Goal: Share content: Share content

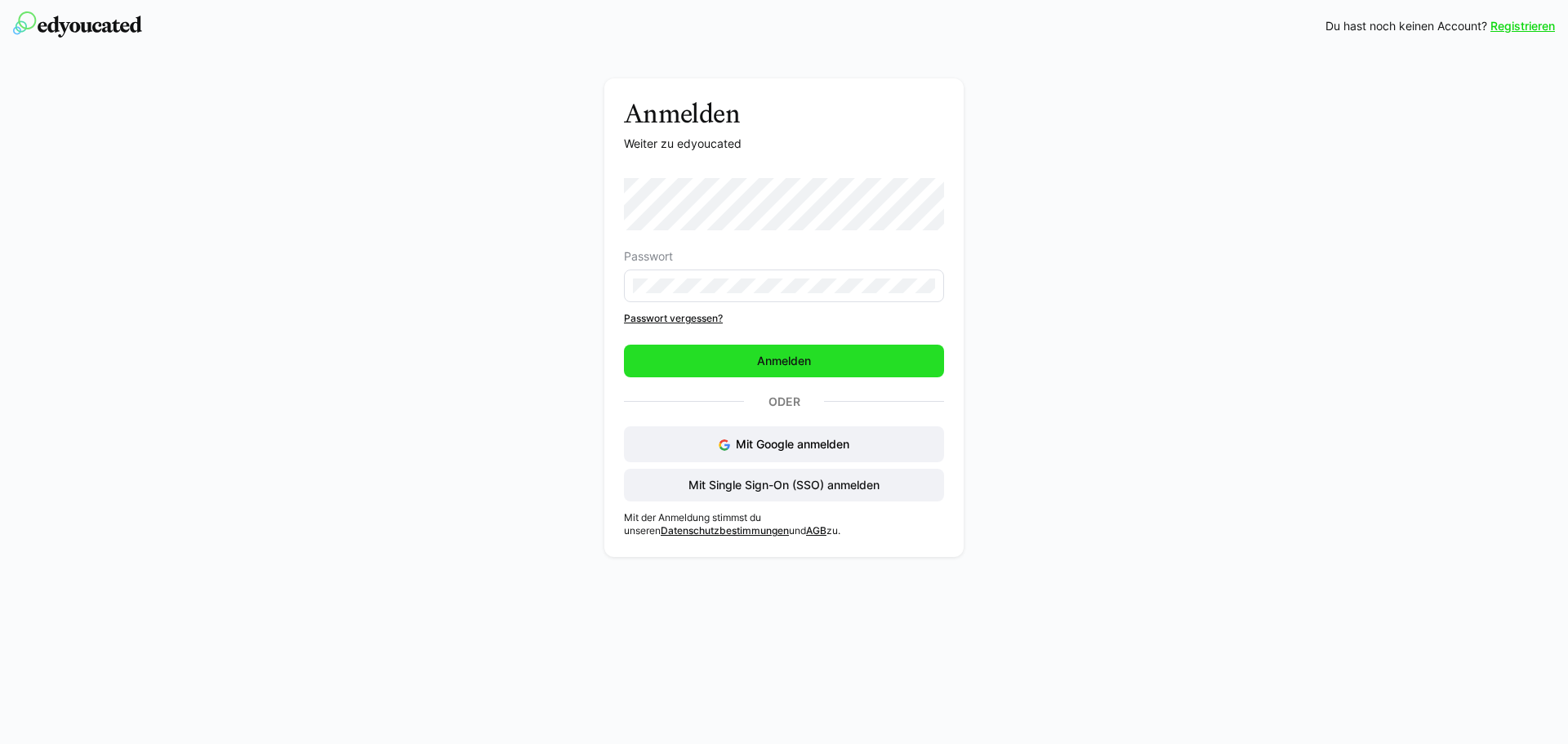
click at [761, 358] on span "Anmelden" at bounding box center [784, 361] width 59 height 17
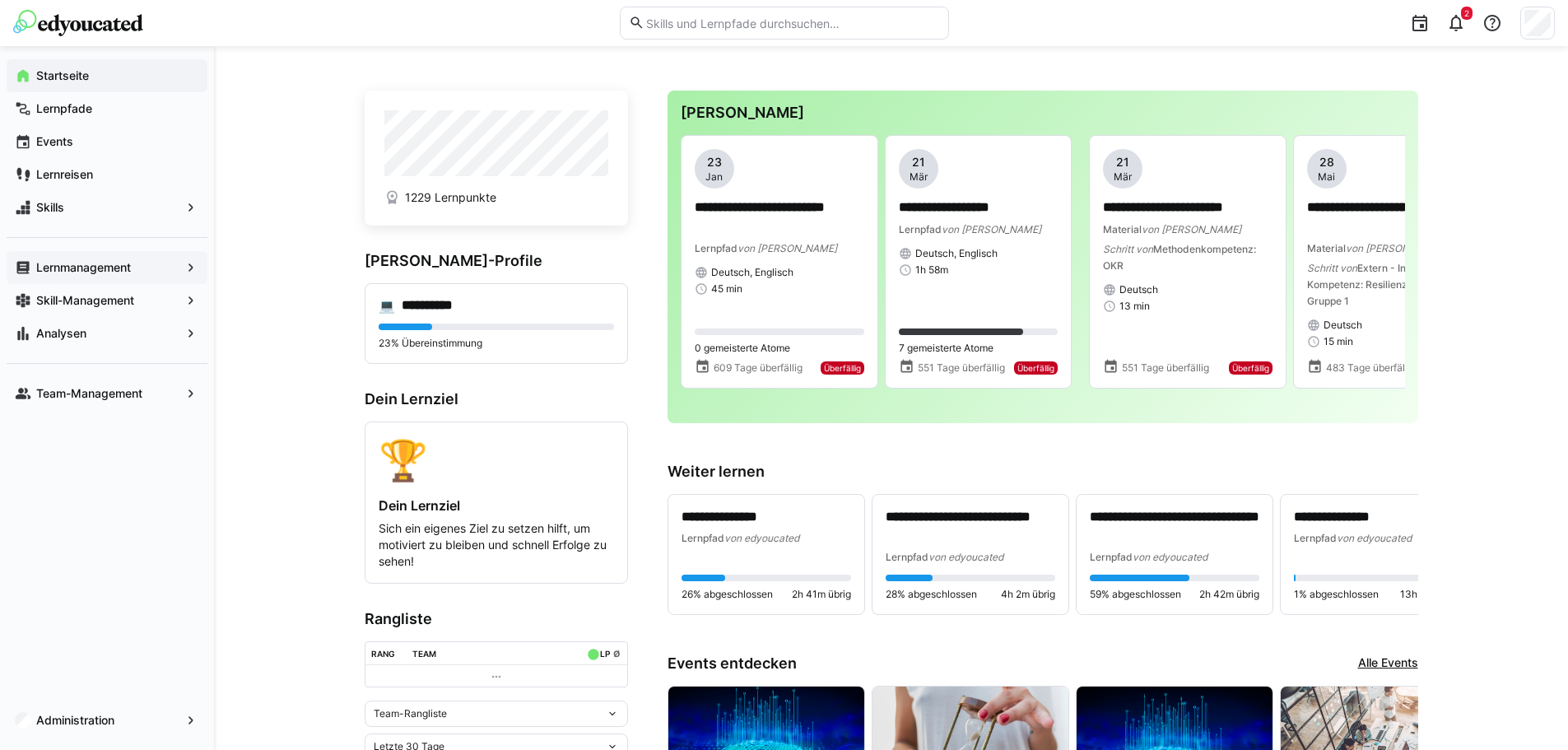
click at [163, 276] on div "Lernmanagement" at bounding box center [107, 266] width 201 height 32
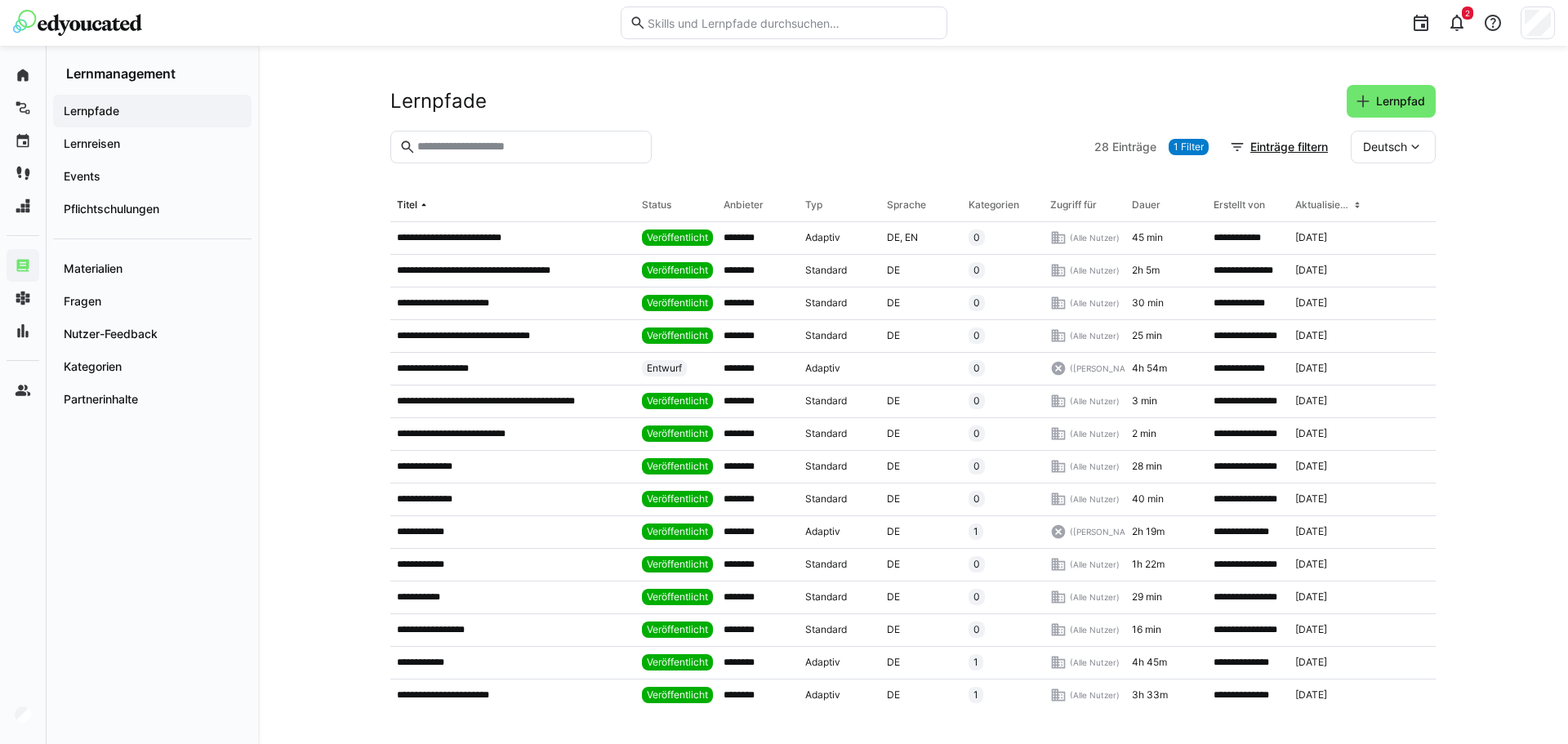
click at [539, 150] on input "text" at bounding box center [529, 146] width 227 height 15
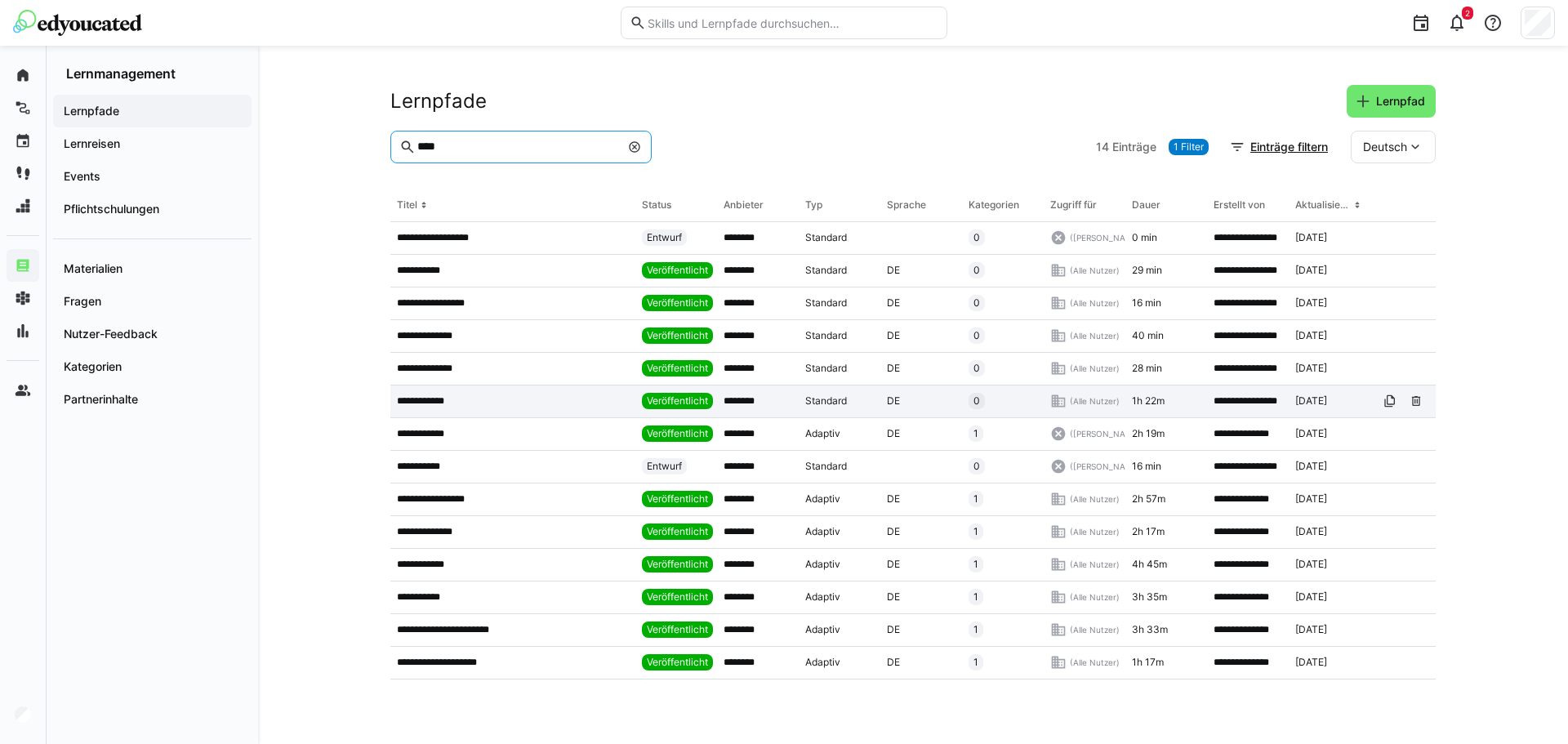
type input "****"
click at [589, 400] on app-table-first-column "**********" at bounding box center [513, 400] width 232 height 13
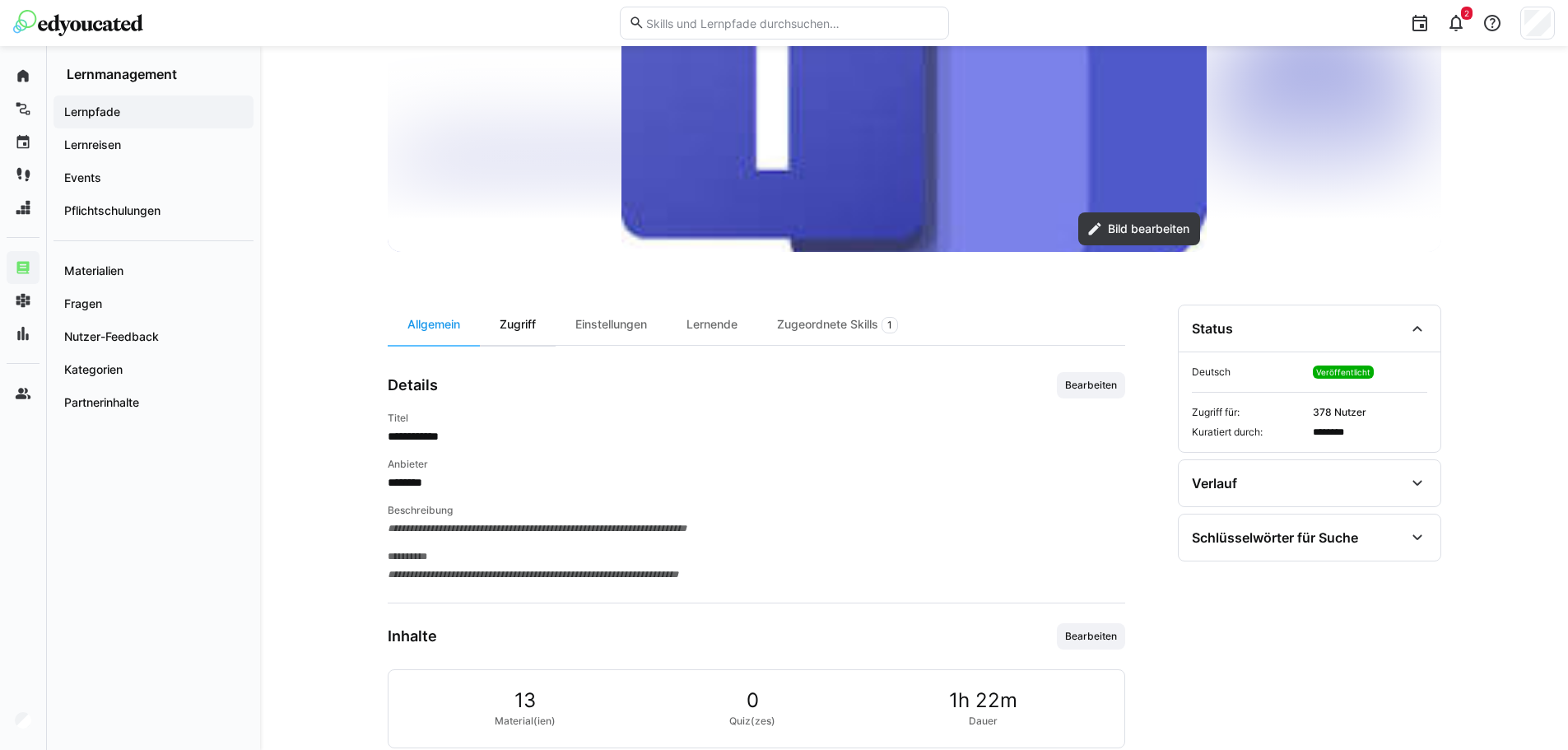
click at [543, 331] on div "Zugriff" at bounding box center [517, 324] width 76 height 40
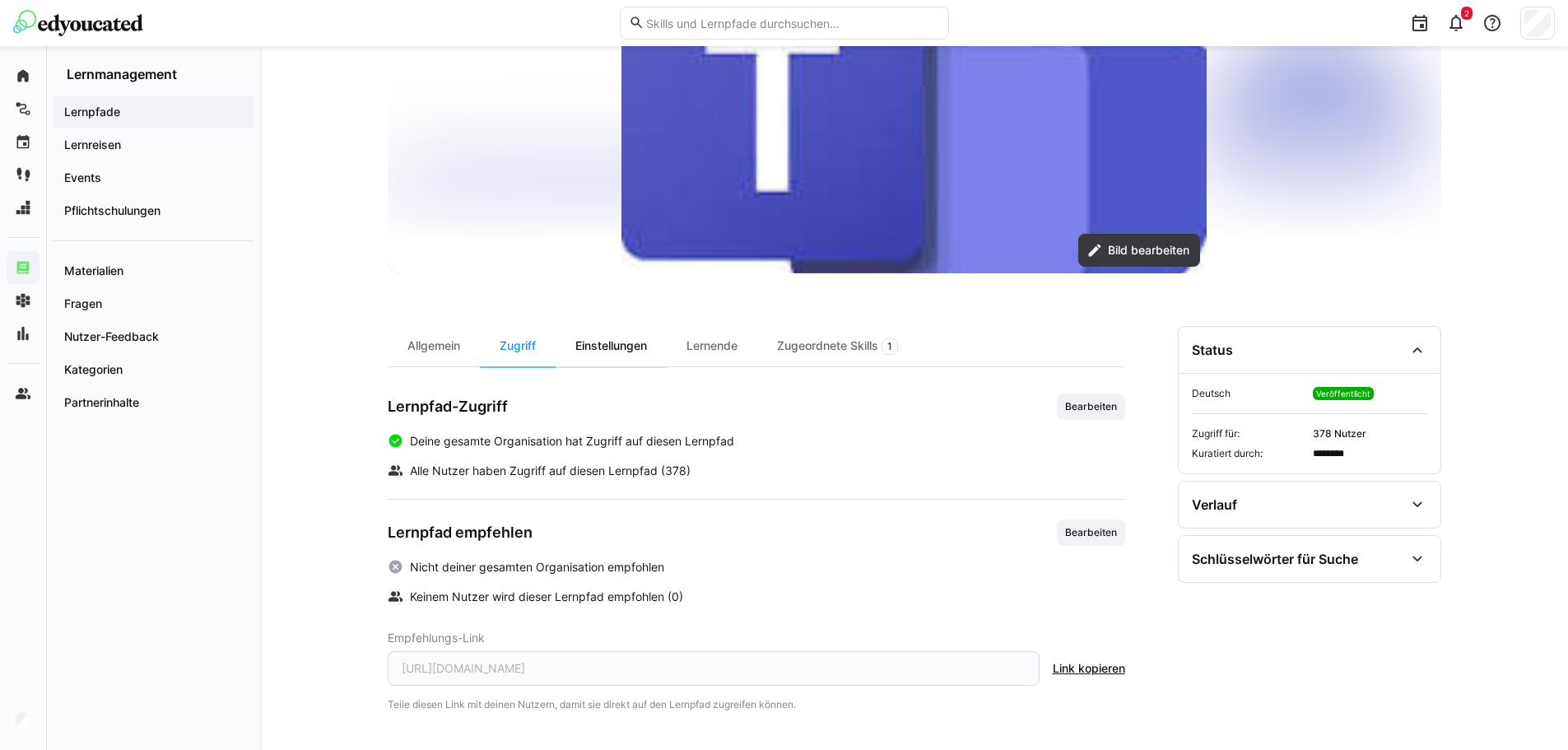
click at [630, 360] on div "Einstellungen" at bounding box center [610, 346] width 111 height 40
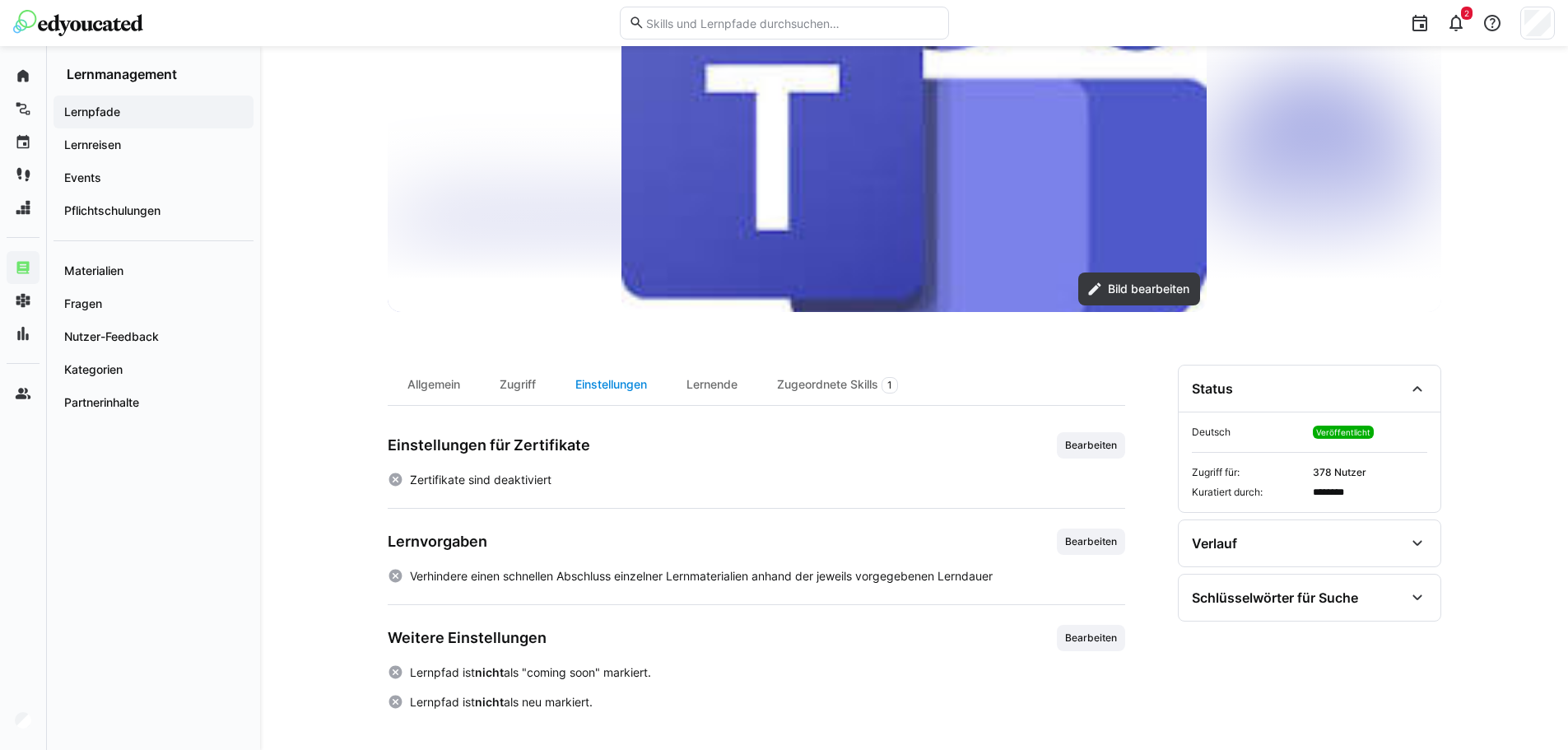
scroll to position [187, 0]
click at [494, 379] on div "Zugriff" at bounding box center [517, 384] width 76 height 40
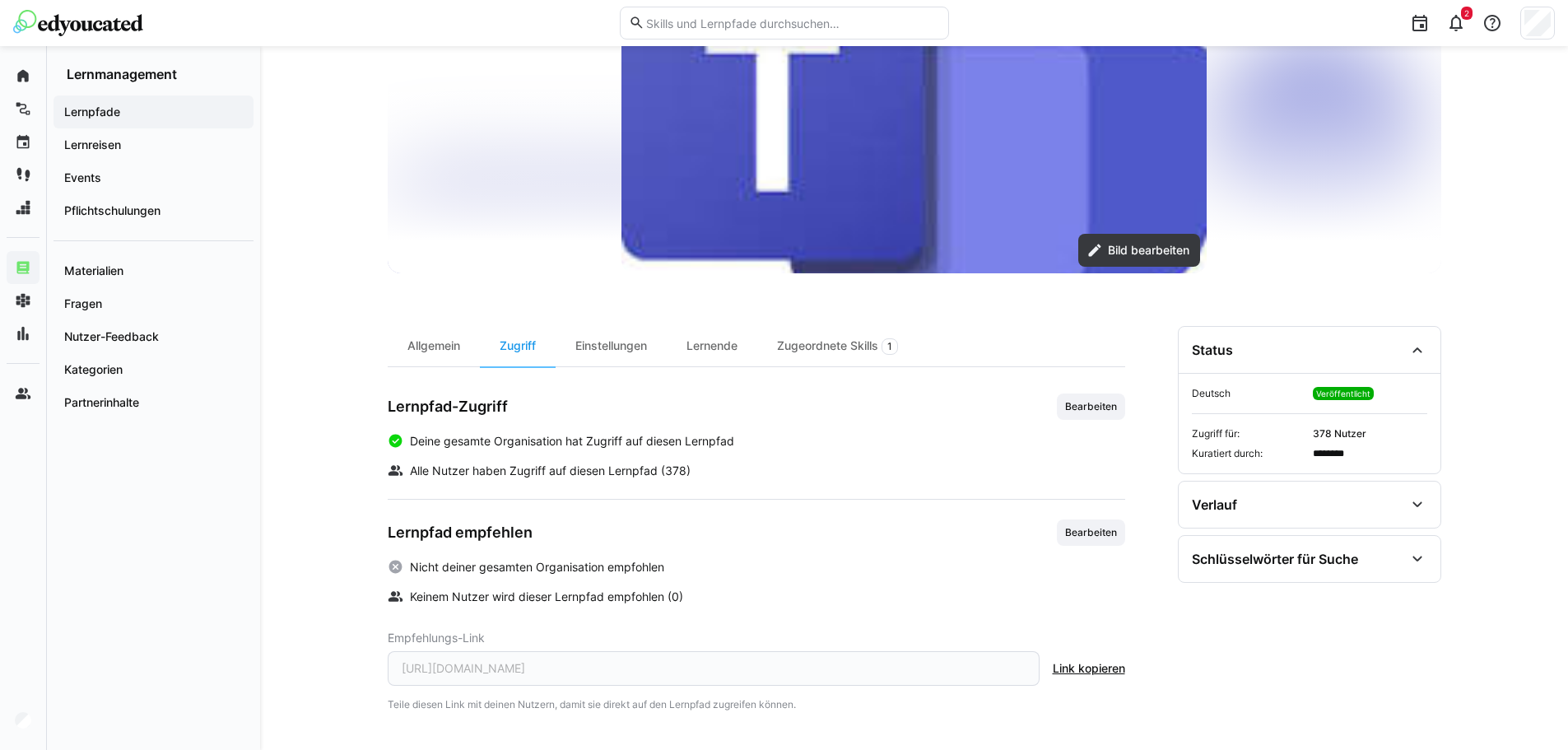
click at [1073, 671] on span "Link kopieren" at bounding box center [1089, 668] width 73 height 17
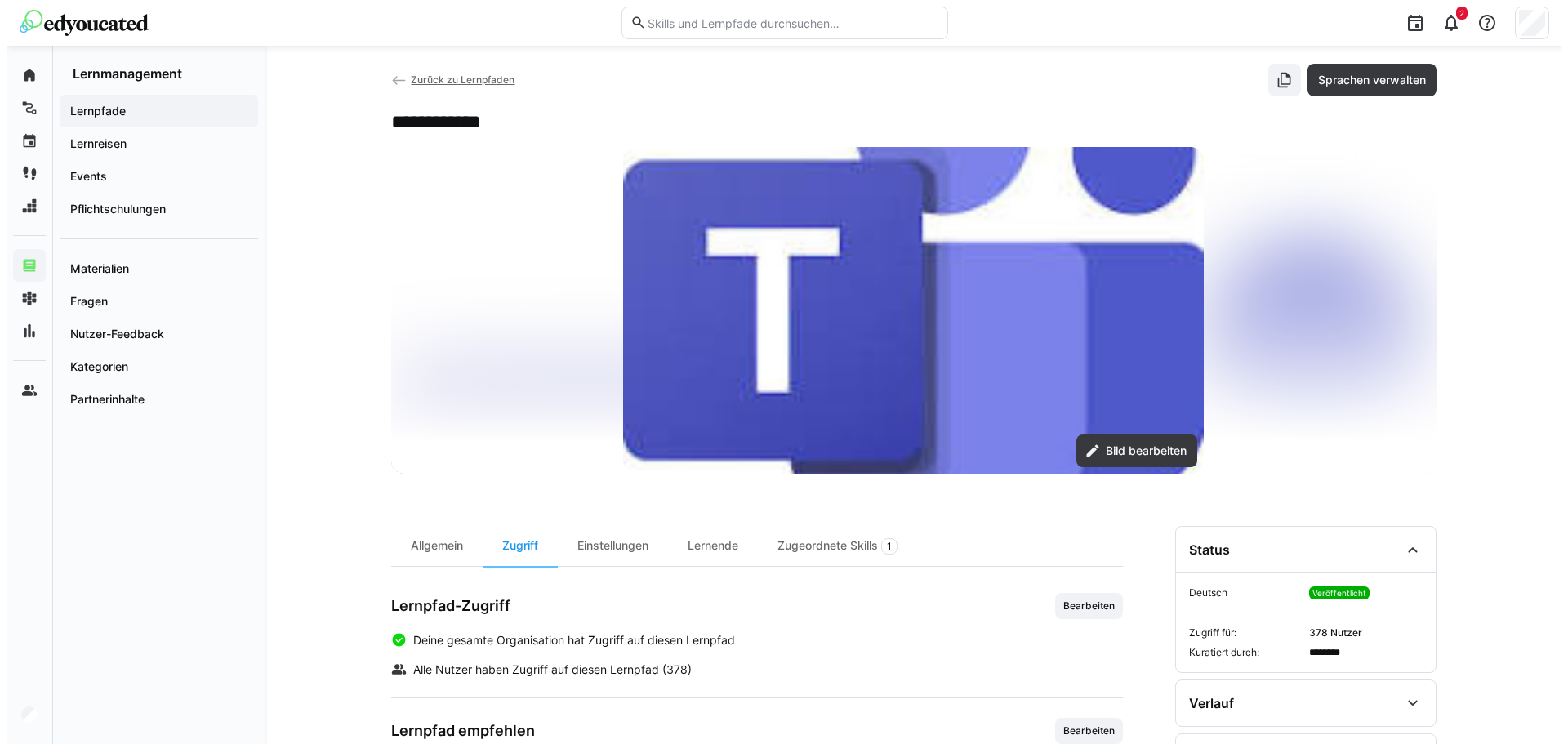
scroll to position [0, 0]
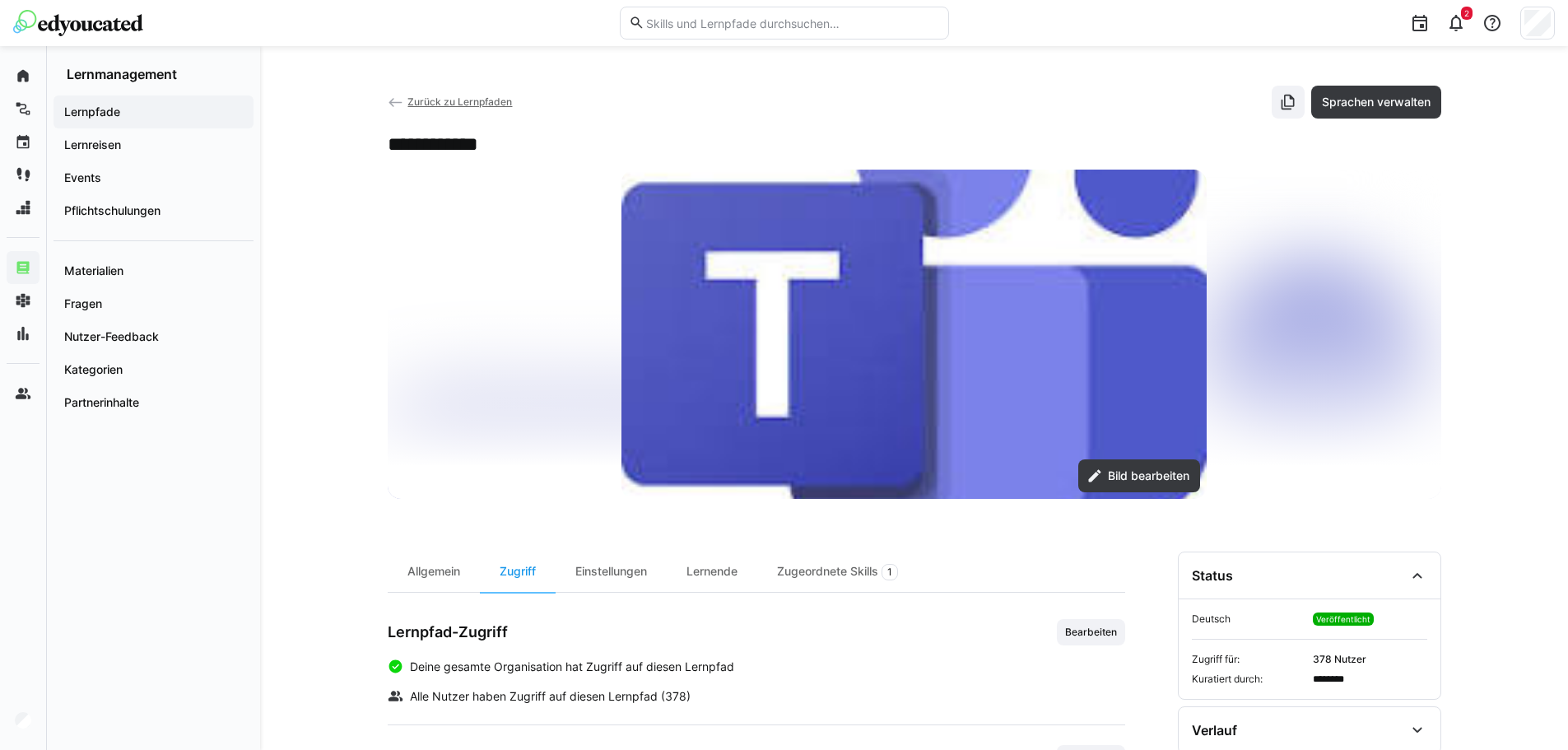
click at [393, 95] on eds-icon at bounding box center [395, 102] width 17 height 17
